Goal: Task Accomplishment & Management: Manage account settings

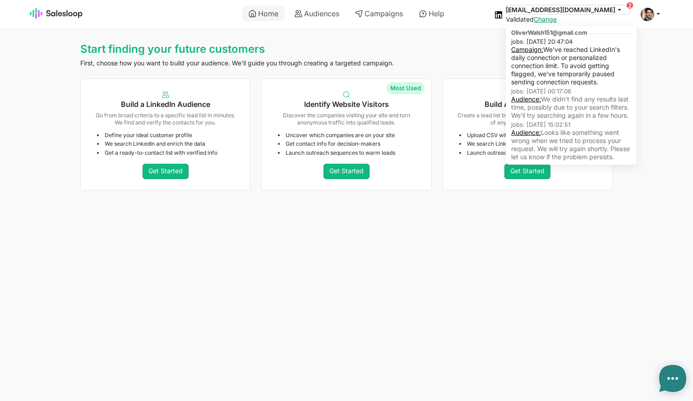
drag, startPoint x: 0, startPoint y: 0, endPoint x: 621, endPoint y: 11, distance: 620.8
click at [621, 11] on icon at bounding box center [620, 9] width 8 height 8
type textarea "x"
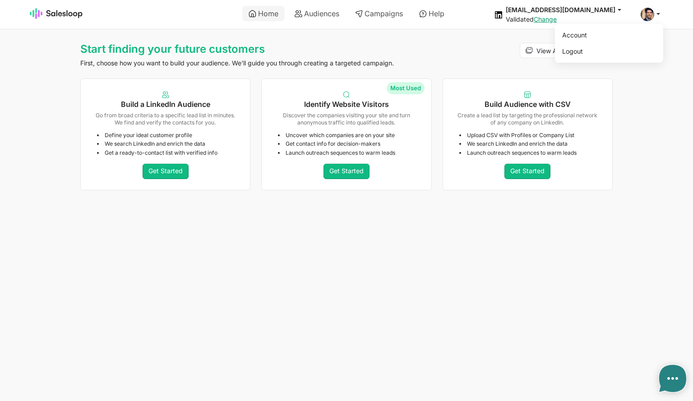
click at [652, 18] on span at bounding box center [648, 15] width 14 height 14
click at [476, 31] on body "Home Audiences Campaigns Help OliverWalsh151@gmail.com jobs: 22/09/2025, 20:47:…" at bounding box center [346, 97] width 693 height 194
click at [557, 18] on link "Change" at bounding box center [545, 19] width 23 height 8
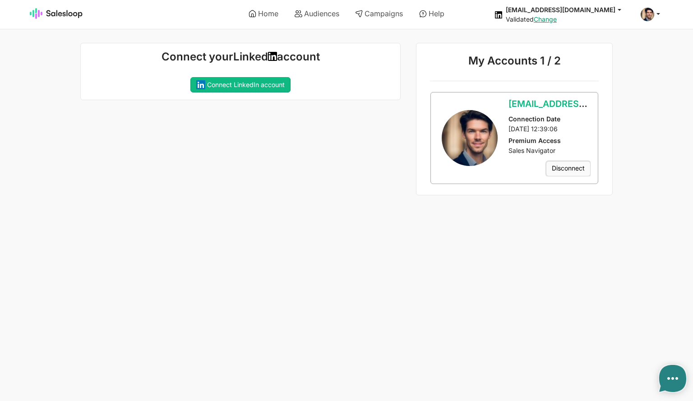
click at [573, 169] on link "Disconnect" at bounding box center [568, 168] width 45 height 15
type textarea "x"
click at [0, 0] on button "Yes" at bounding box center [0, 0] width 0 height 0
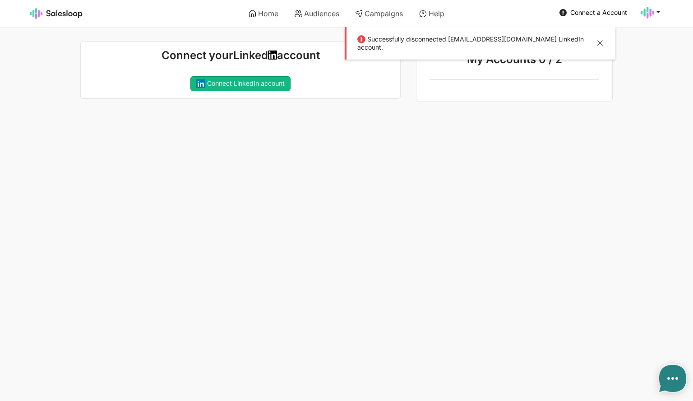
click at [642, 61] on body "Home Audiences Campaigns Help Connect a Account Account Logout Successfully dis…" at bounding box center [346, 51] width 693 height 102
type textarea "x"
click at [599, 39] on button at bounding box center [600, 44] width 11 height 12
click at [651, 14] on use at bounding box center [648, 13] width 14 height 12
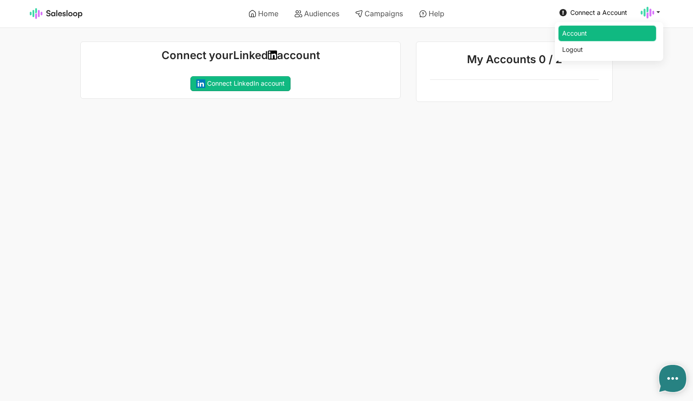
click at [600, 32] on link "Account" at bounding box center [608, 33] width 98 height 15
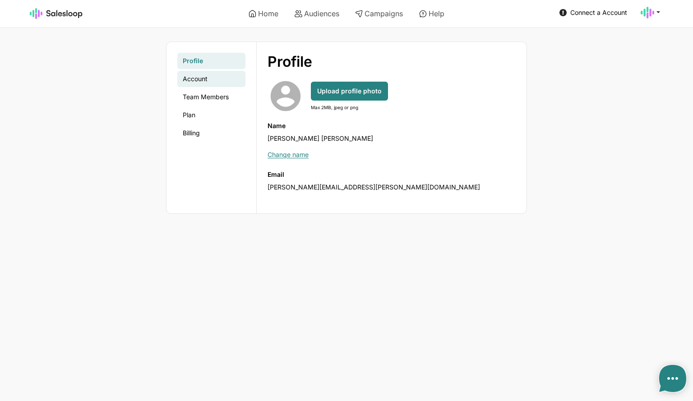
click at [209, 79] on link "Account" at bounding box center [211, 79] width 68 height 16
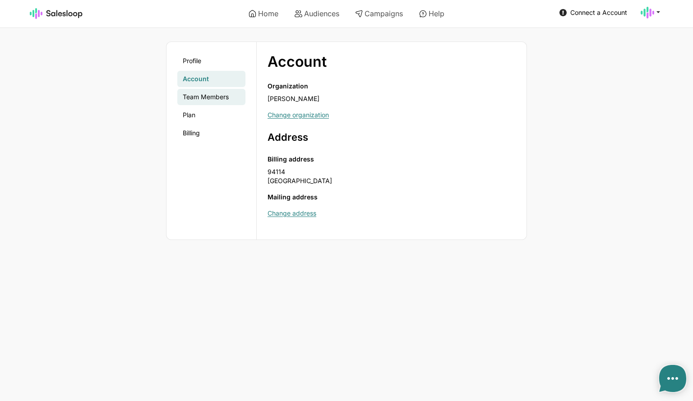
click at [205, 95] on link "Team Members" at bounding box center [211, 97] width 68 height 16
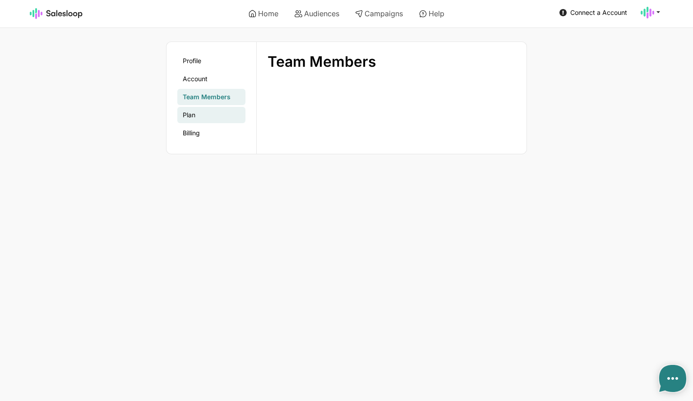
click at [197, 112] on link "Plan" at bounding box center [211, 115] width 68 height 16
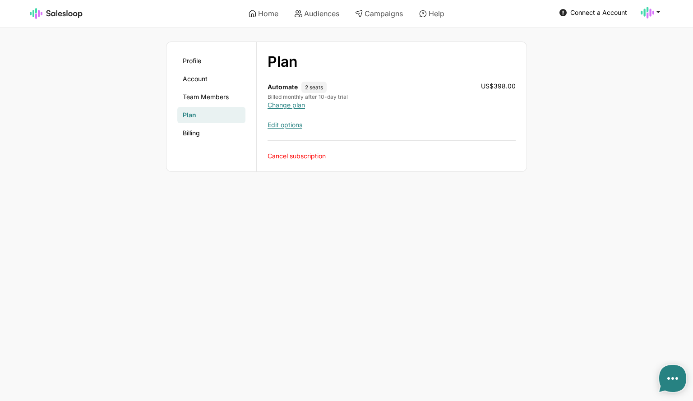
click at [307, 156] on link "Cancel subscription" at bounding box center [297, 156] width 58 height 8
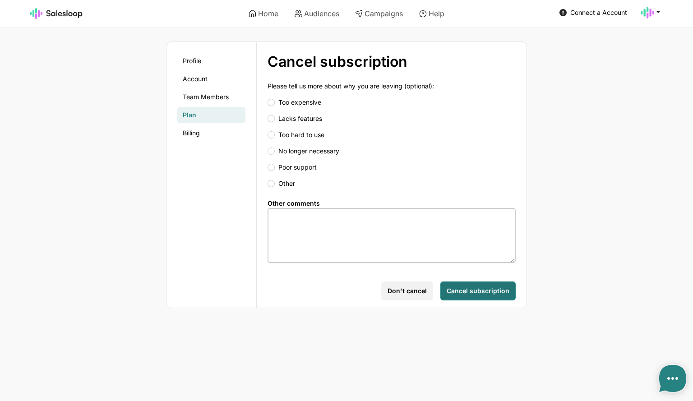
click at [478, 288] on span "Cancel subscription" at bounding box center [478, 291] width 63 height 9
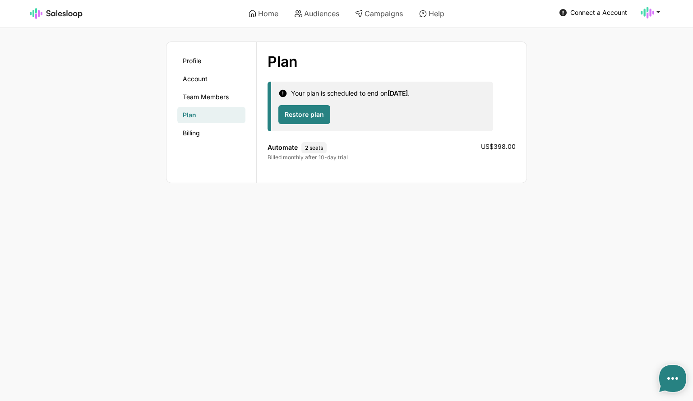
type textarea "x"
click at [58, 14] on img at bounding box center [56, 13] width 53 height 11
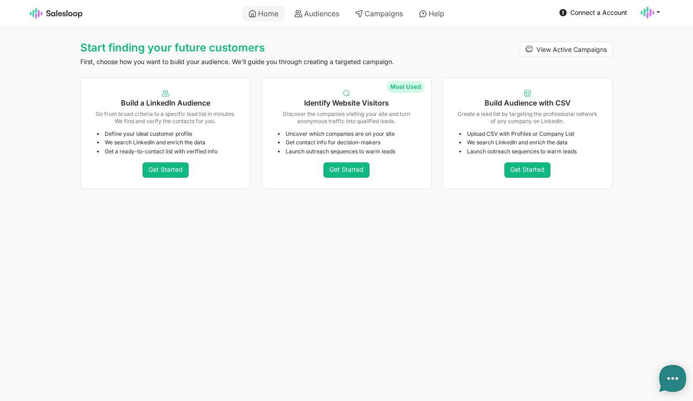
type textarea "x"
click at [313, 14] on link "Audiences" at bounding box center [316, 13] width 57 height 15
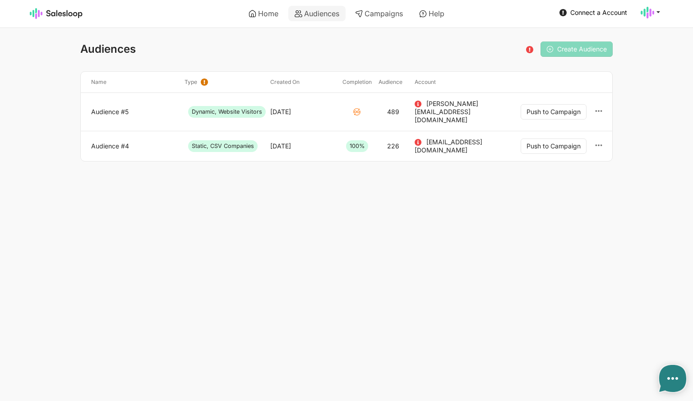
type textarea "x"
click at [60, 15] on img at bounding box center [56, 13] width 53 height 11
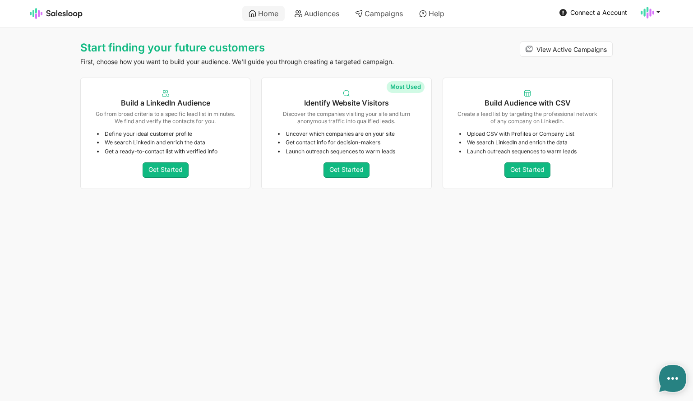
type textarea "x"
click at [326, 13] on link "Audiences" at bounding box center [316, 13] width 57 height 15
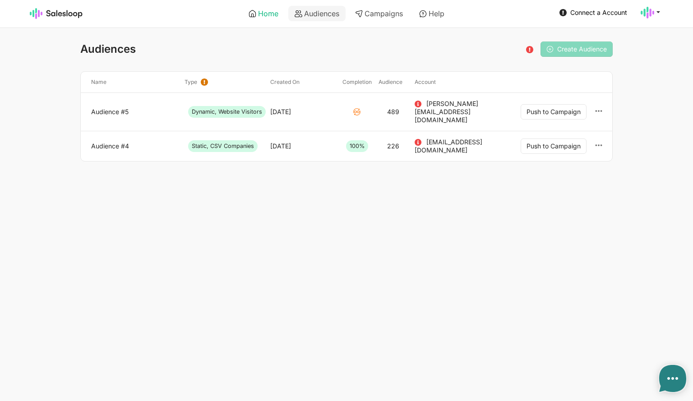
type textarea "x"
click at [269, 15] on link "Home" at bounding box center [263, 13] width 42 height 15
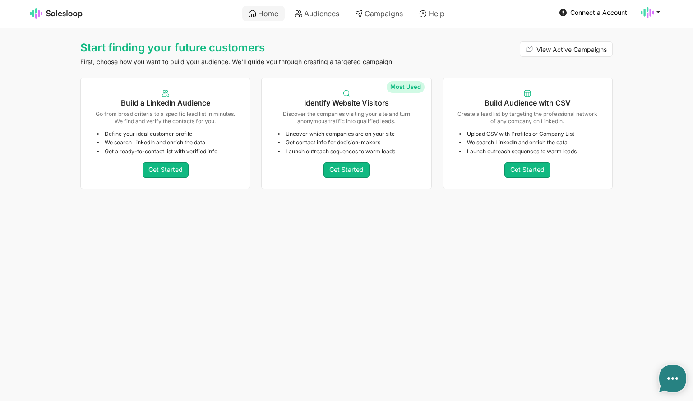
type textarea "x"
click at [390, 13] on link "Campaigns" at bounding box center [379, 13] width 60 height 15
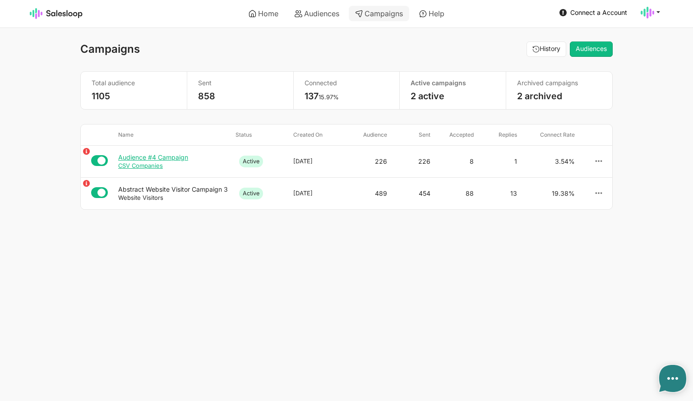
type textarea "x"
click at [158, 158] on div "Audience #4 Campaign" at bounding box center [173, 157] width 110 height 8
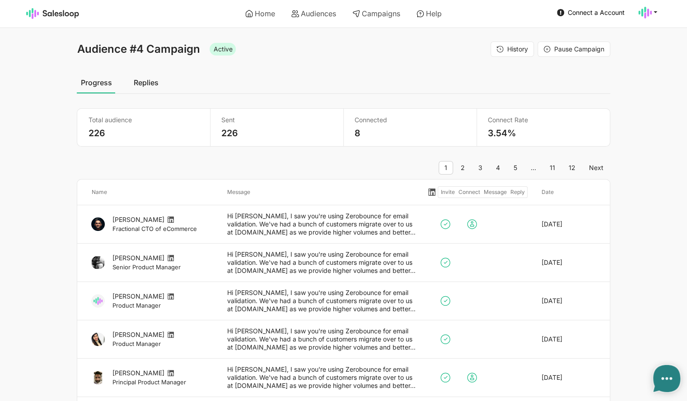
type textarea "x"
click at [57, 18] on img at bounding box center [52, 13] width 53 height 11
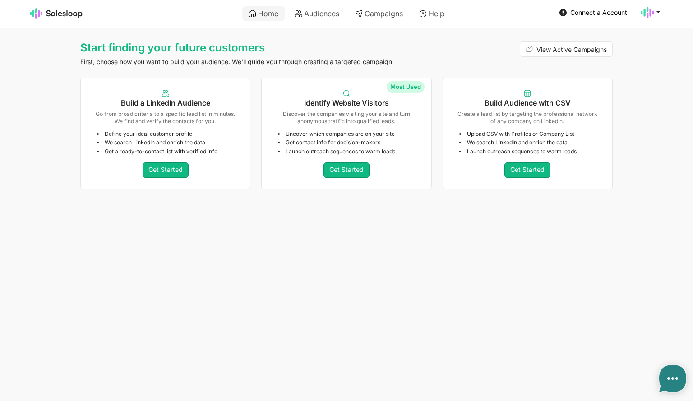
type textarea "x"
click at [656, 12] on icon at bounding box center [659, 12] width 8 height 8
